Goal: Task Accomplishment & Management: Use online tool/utility

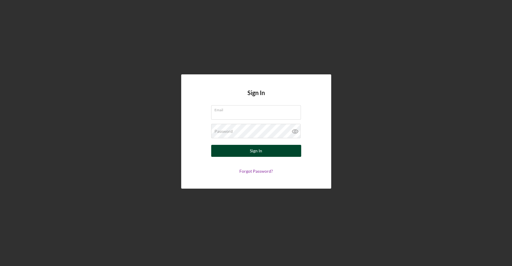
type input "[EMAIL_ADDRESS][DOMAIN_NAME]"
click at [230, 154] on button "Sign In" at bounding box center [256, 151] width 90 height 12
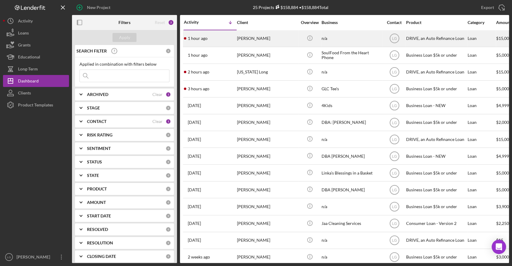
click at [242, 44] on div "[PERSON_NAME]" at bounding box center [267, 39] width 60 height 16
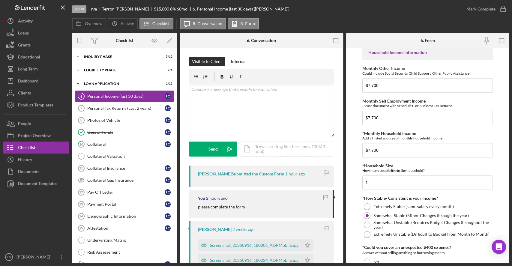
scroll to position [304, 0]
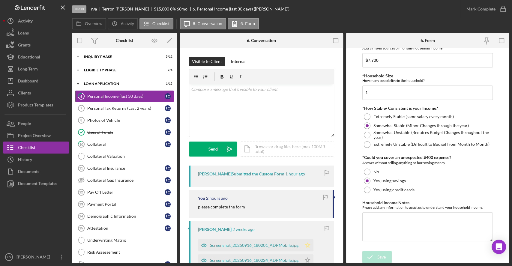
click at [306, 250] on icon "Icon/Star" at bounding box center [307, 245] width 12 height 12
click at [277, 242] on div "Screenshot_20250916_180201_ADPMobile.jpg" at bounding box center [249, 245] width 103 height 12
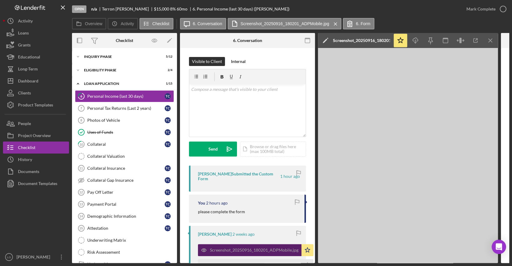
scroll to position [308, 0]
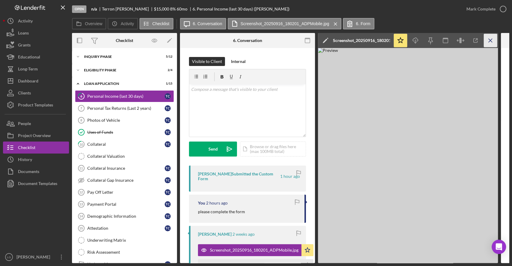
click at [493, 41] on icon "Icon/Menu Close" at bounding box center [490, 40] width 13 height 13
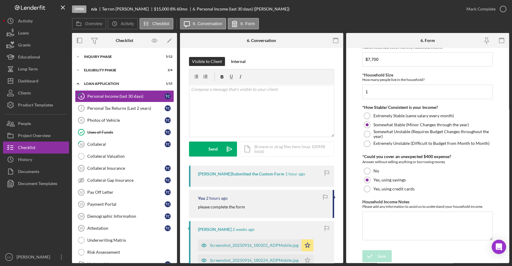
scroll to position [304, 0]
click at [478, 8] on div "Mark Complete" at bounding box center [480, 9] width 29 height 12
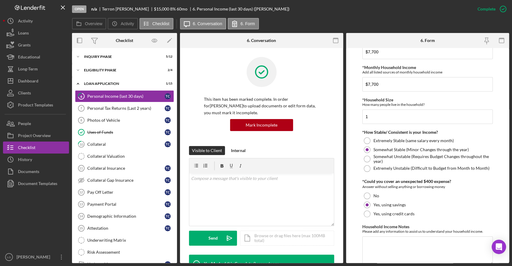
scroll to position [328, 0]
